Goal: Task Accomplishment & Management: Manage account settings

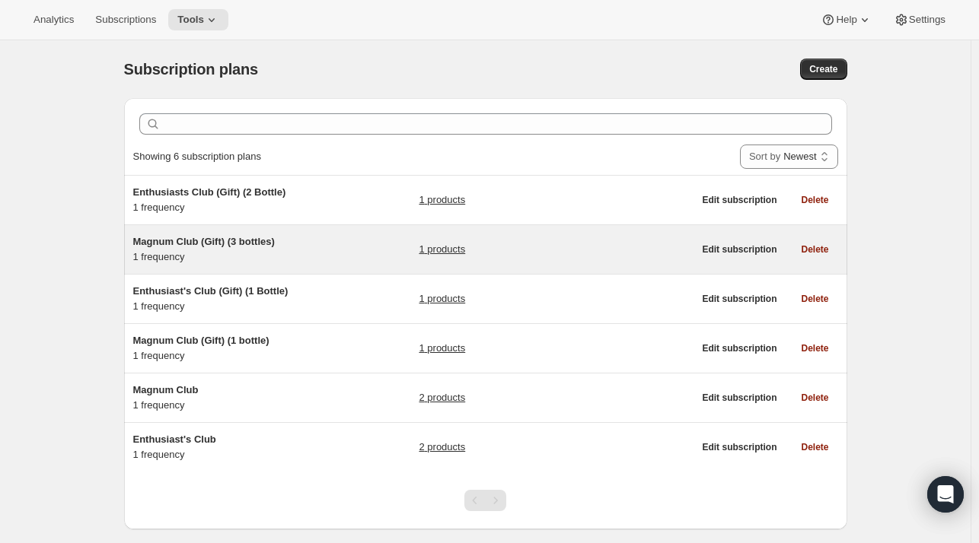
click at [323, 245] on h5 "Magnum Club (Gift) (3 bottles)" at bounding box center [228, 241] width 190 height 15
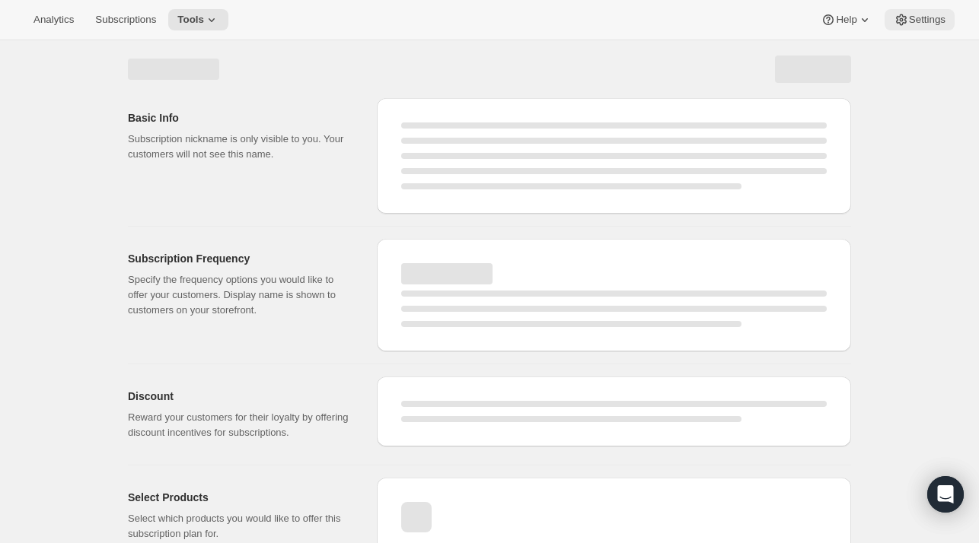
click at [922, 22] on span "Settings" at bounding box center [927, 20] width 37 height 12
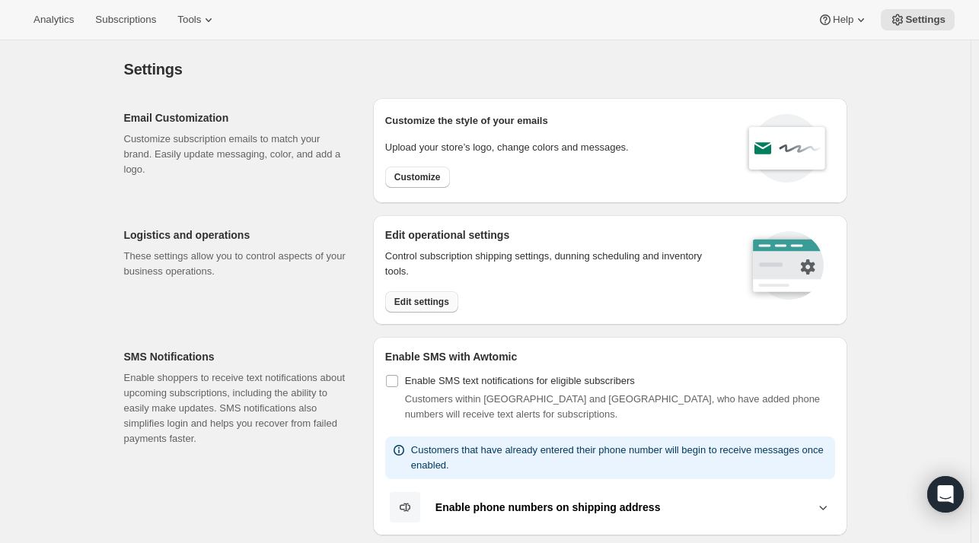
click at [432, 304] on span "Edit settings" at bounding box center [421, 302] width 55 height 12
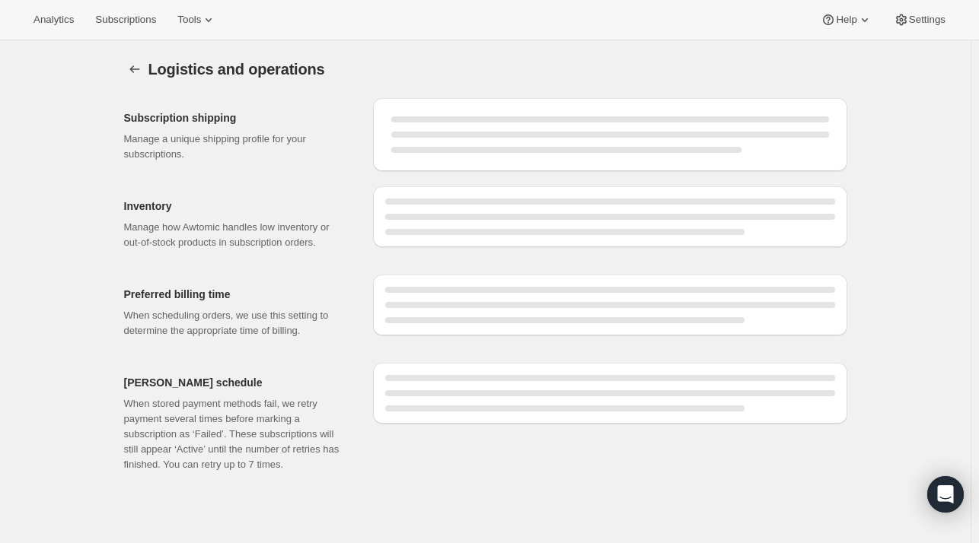
select select "DAY"
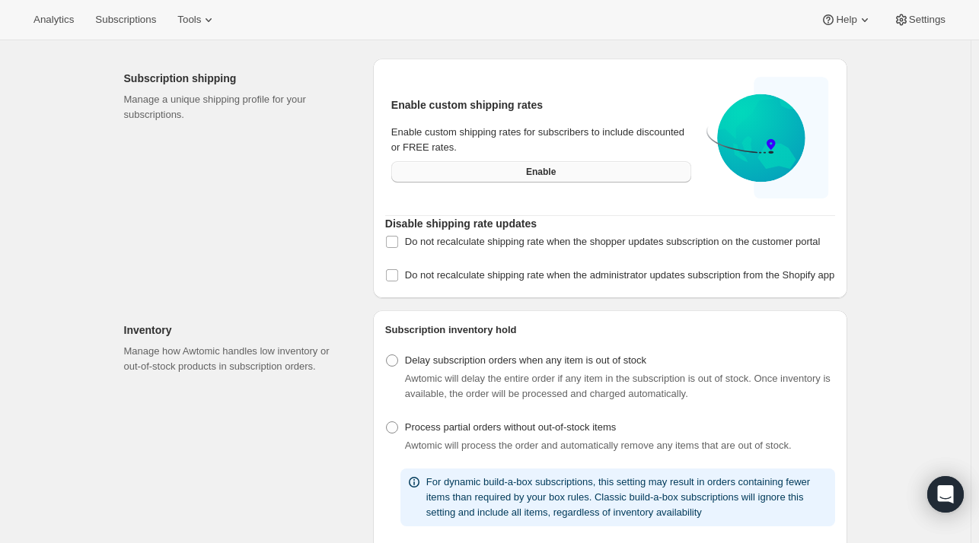
scroll to position [41, 0]
click at [532, 170] on span "Enable" at bounding box center [541, 170] width 30 height 12
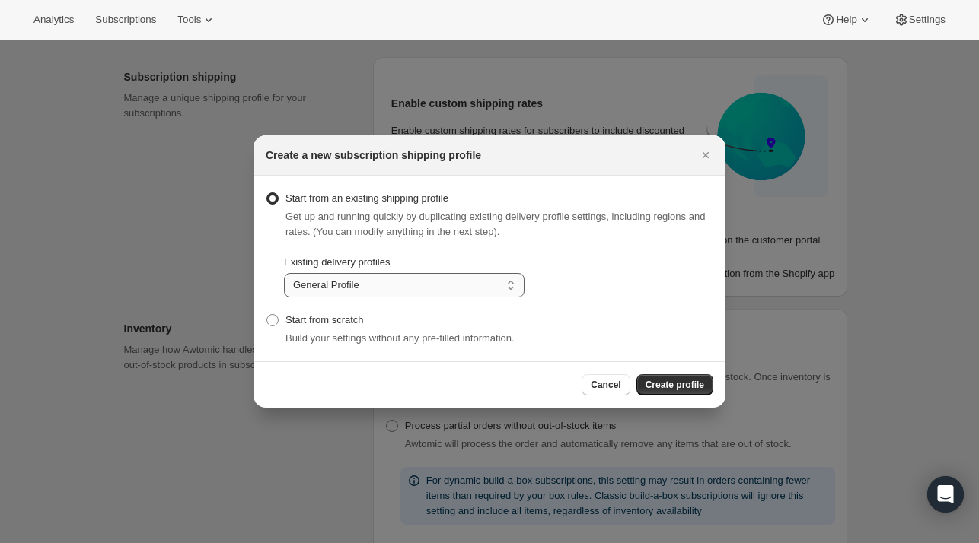
click at [406, 293] on select "General Profile Subscriptions (1 bottle options) Subscriptions (3 bottle + Enth…" at bounding box center [404, 285] width 241 height 24
select select "gid://shopify/DeliveryProfile/90122518664"
click at [284, 273] on select "General Profile Subscriptions (1 bottle options) Subscriptions (3 bottle + Enth…" at bounding box center [404, 285] width 241 height 24
click at [683, 388] on span "Create profile" at bounding box center [674, 385] width 59 height 12
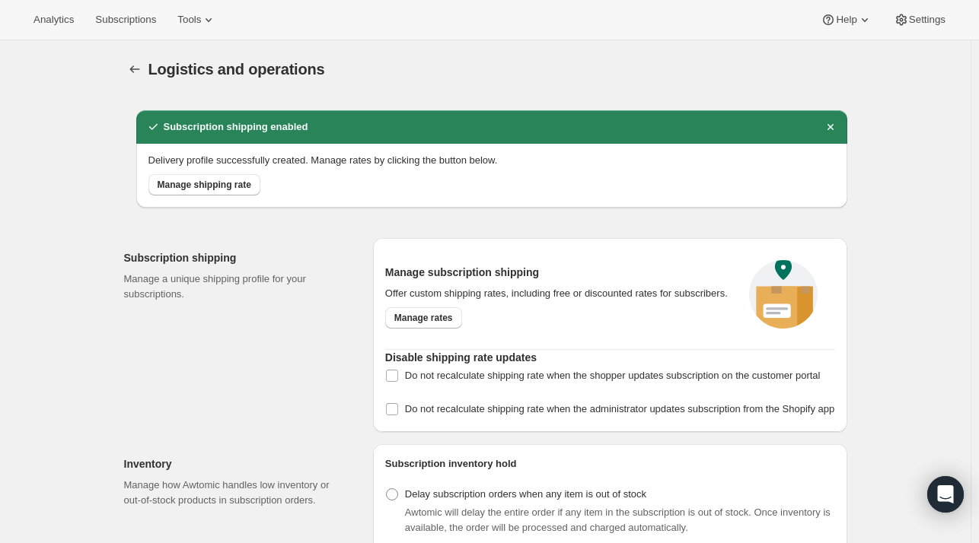
scroll to position [41, 0]
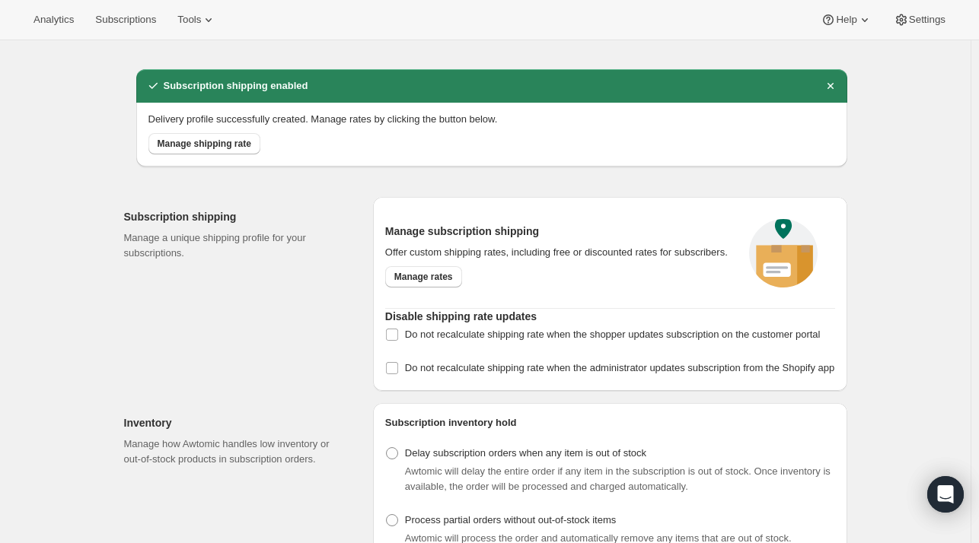
click at [441, 253] on p "Offer custom shipping rates, including free or discounted rates for subscribers." at bounding box center [558, 252] width 346 height 15
drag, startPoint x: 441, startPoint y: 253, endPoint x: 492, endPoint y: 250, distance: 51.1
click at [492, 250] on p "Offer custom shipping rates, including free or discounted rates for subscribers." at bounding box center [558, 252] width 346 height 15
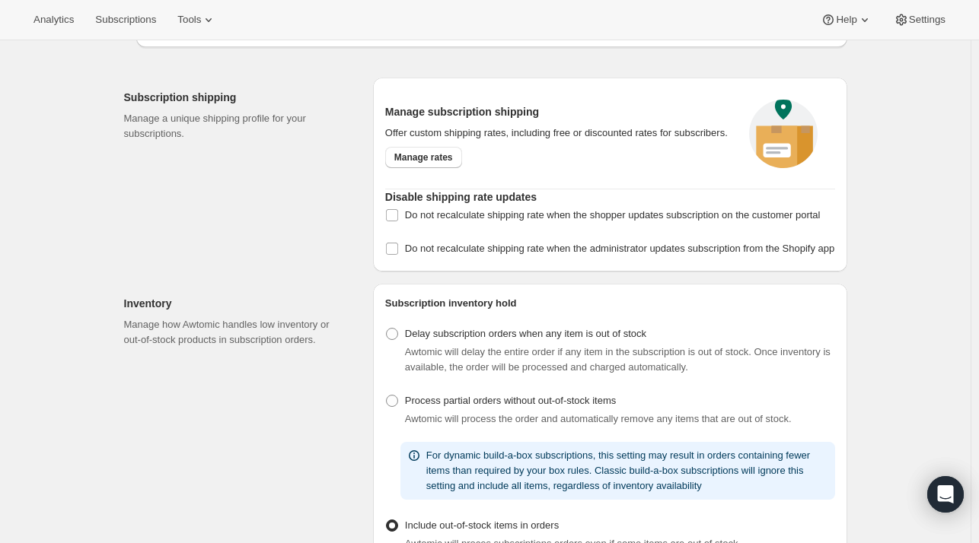
scroll to position [158, 0]
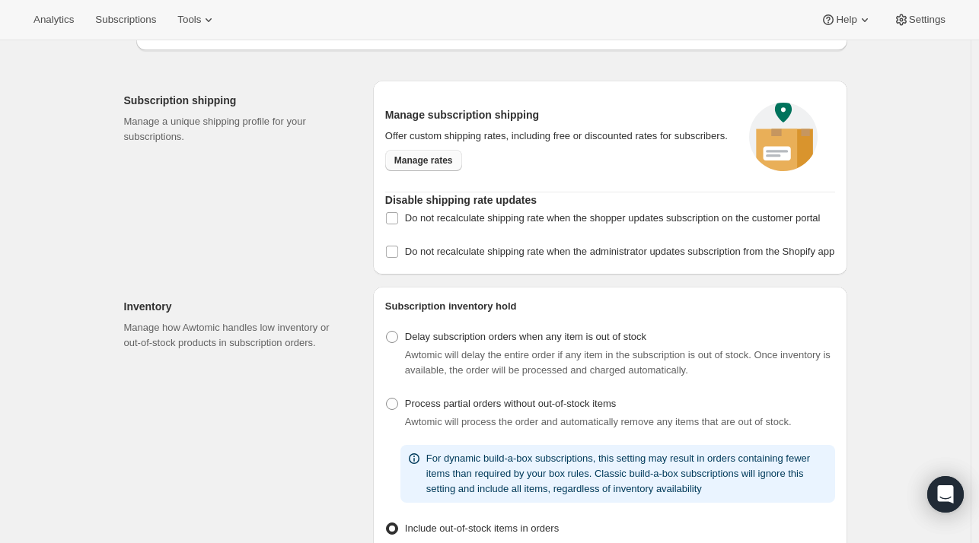
click at [423, 160] on span "Manage rates" at bounding box center [423, 161] width 59 height 12
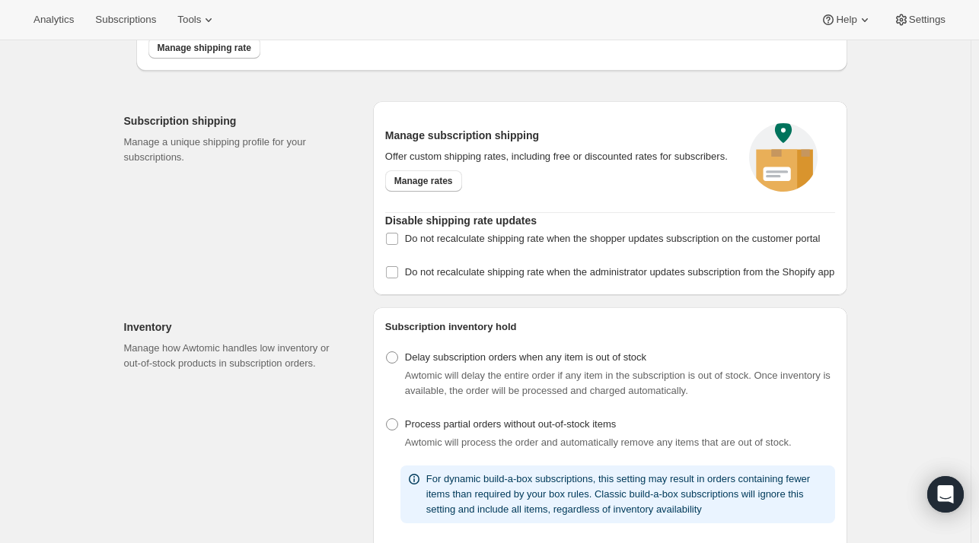
scroll to position [0, 0]
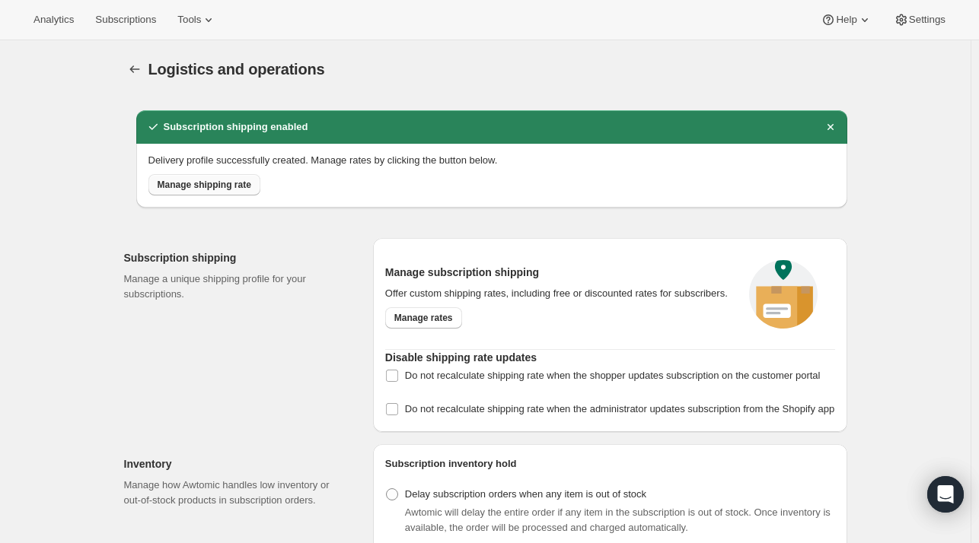
click at [221, 186] on span "Manage shipping rate" at bounding box center [205, 185] width 94 height 12
